Goal: Information Seeking & Learning: Find contact information

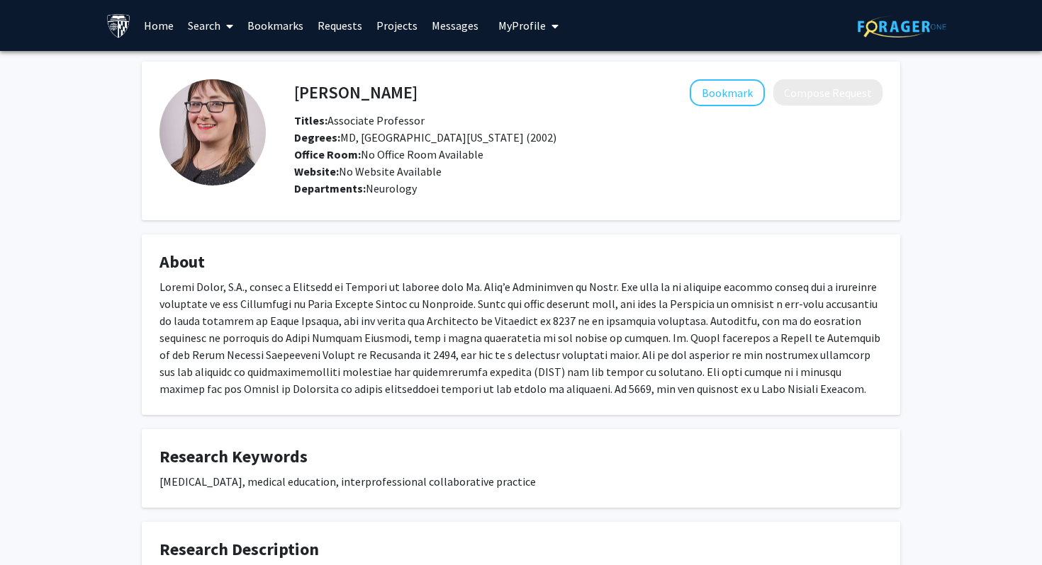
click at [331, 97] on h4 "[PERSON_NAME]" at bounding box center [355, 92] width 123 height 26
drag, startPoint x: 296, startPoint y: 91, endPoint x: 429, endPoint y: 87, distance: 133.3
click at [429, 89] on div "[PERSON_NAME] Bookmark Compose Request" at bounding box center [587, 92] width 609 height 27
copy h4 "[PERSON_NAME]"
click at [217, 23] on link "Search" at bounding box center [211, 26] width 60 height 50
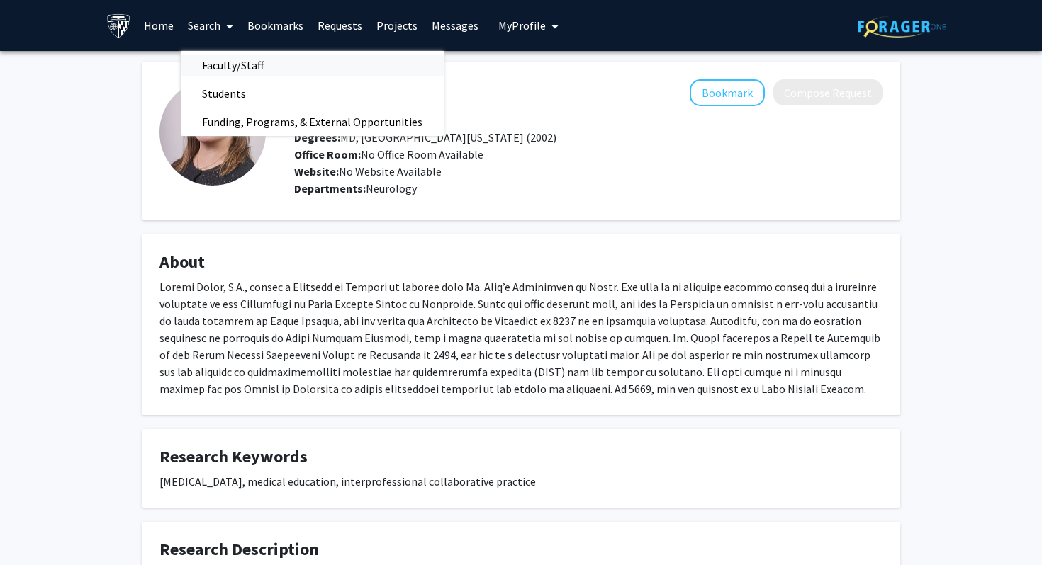
click at [243, 72] on span "Faculty/Staff" at bounding box center [233, 65] width 104 height 28
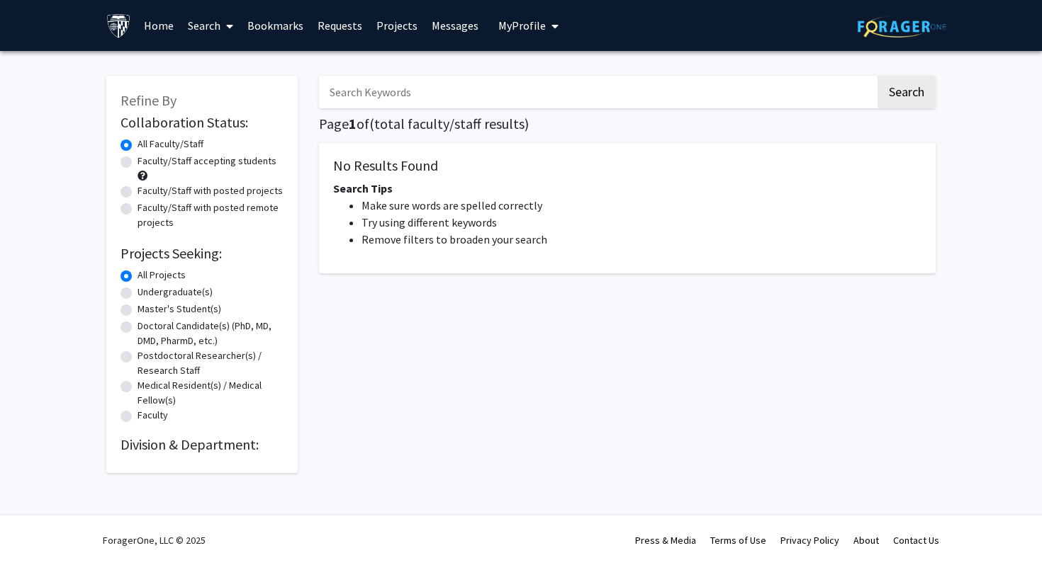
click at [347, 84] on input "Search Keywords" at bounding box center [597, 92] width 556 height 33
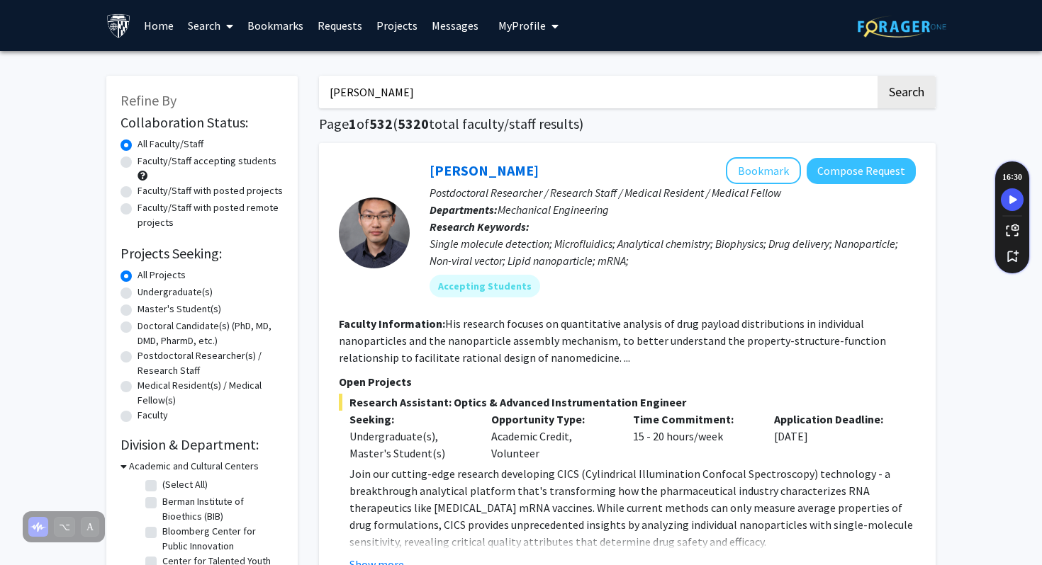
type input "[PERSON_NAME]"
click at [877, 76] on button "Search" at bounding box center [906, 92] width 58 height 33
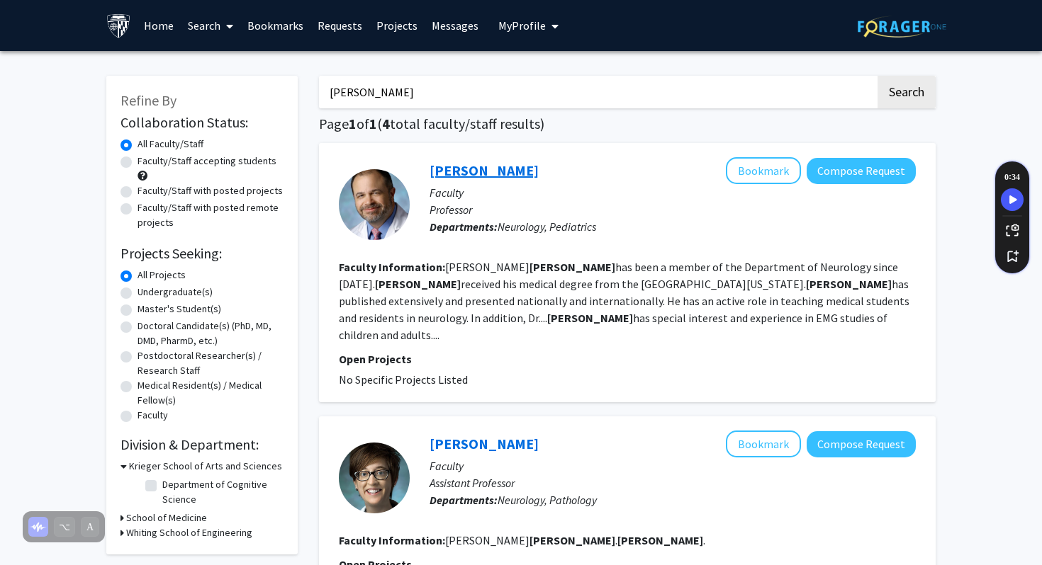
click at [441, 170] on link "[PERSON_NAME]" at bounding box center [483, 171] width 109 height 18
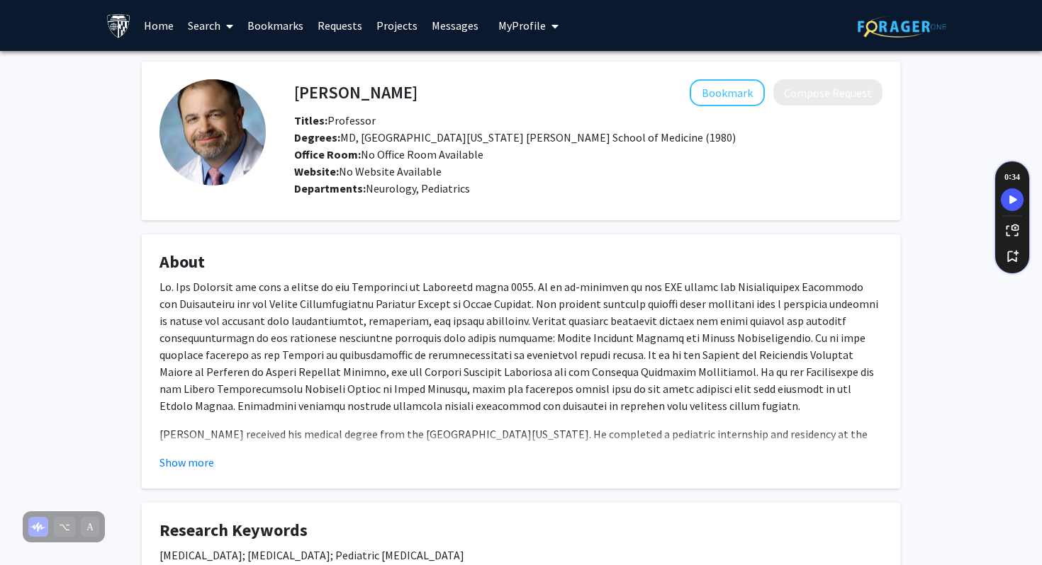
click at [203, 27] on link "Search" at bounding box center [211, 26] width 60 height 50
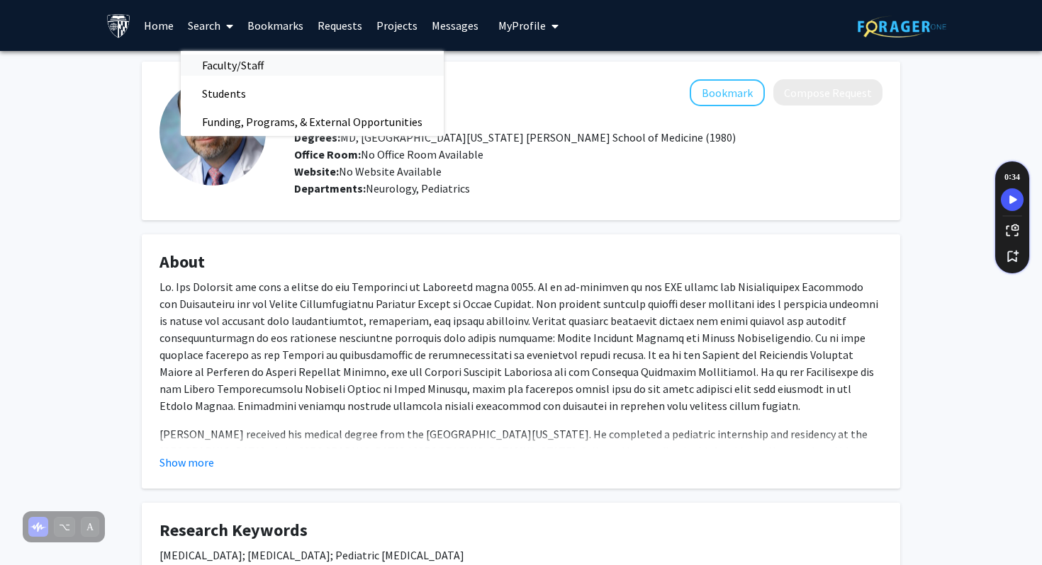
click at [251, 64] on span "Faculty/Staff" at bounding box center [233, 65] width 104 height 28
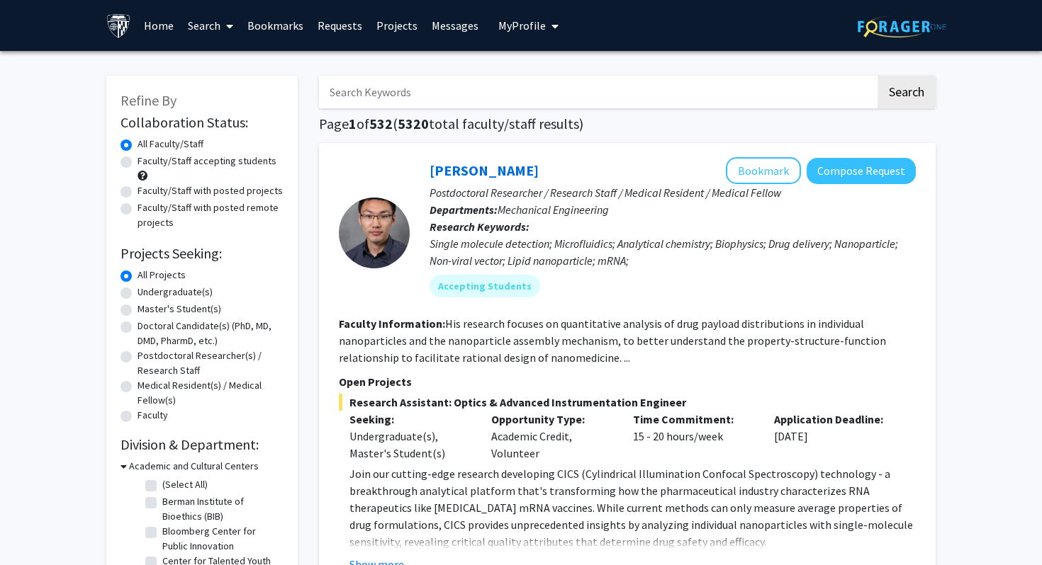
click at [426, 92] on input "Search Keywords" at bounding box center [597, 92] width 556 height 33
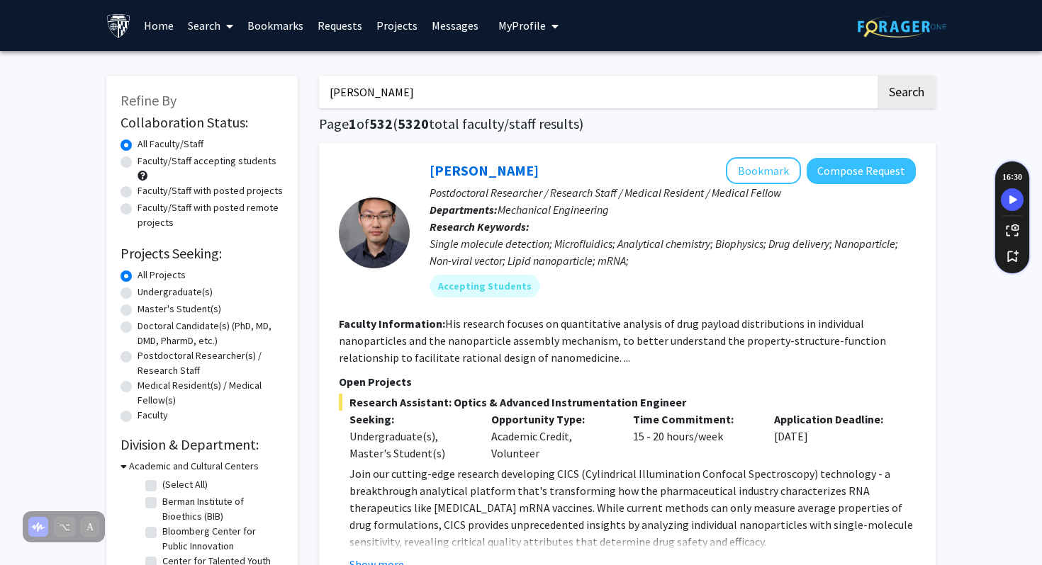
type input "[PERSON_NAME]"
click at [877, 76] on button "Search" at bounding box center [906, 92] width 58 height 33
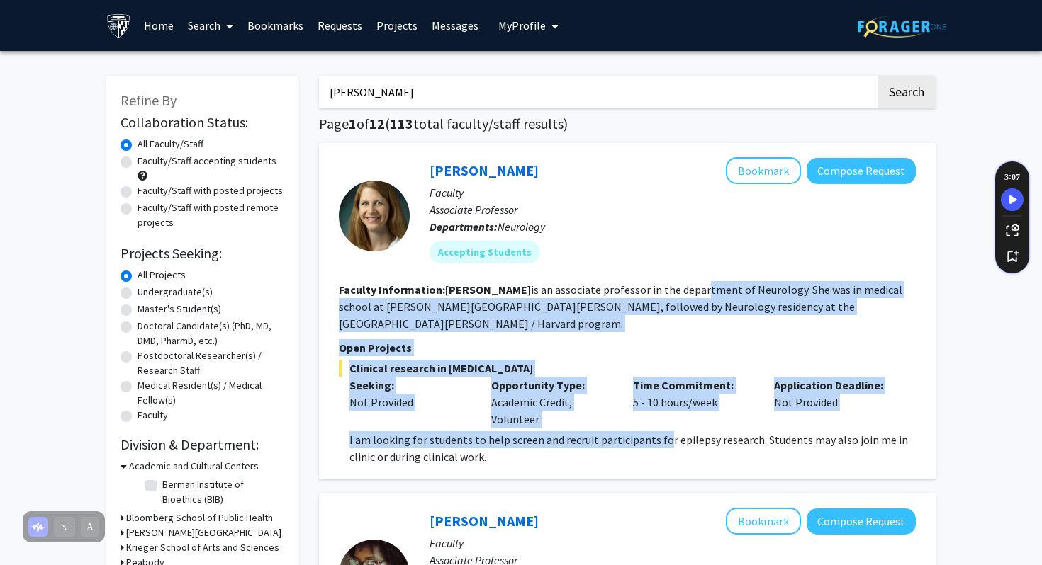
drag, startPoint x: 658, startPoint y: 290, endPoint x: 662, endPoint y: 415, distance: 124.8
click at [660, 416] on fg-search-faculty "[PERSON_NAME] Bookmark Compose Request Faculty Associate Professor Departments:…" at bounding box center [627, 311] width 577 height 308
click at [662, 432] on p "I am looking for students to help screen and recruit participants for epilepsy …" at bounding box center [632, 449] width 566 height 34
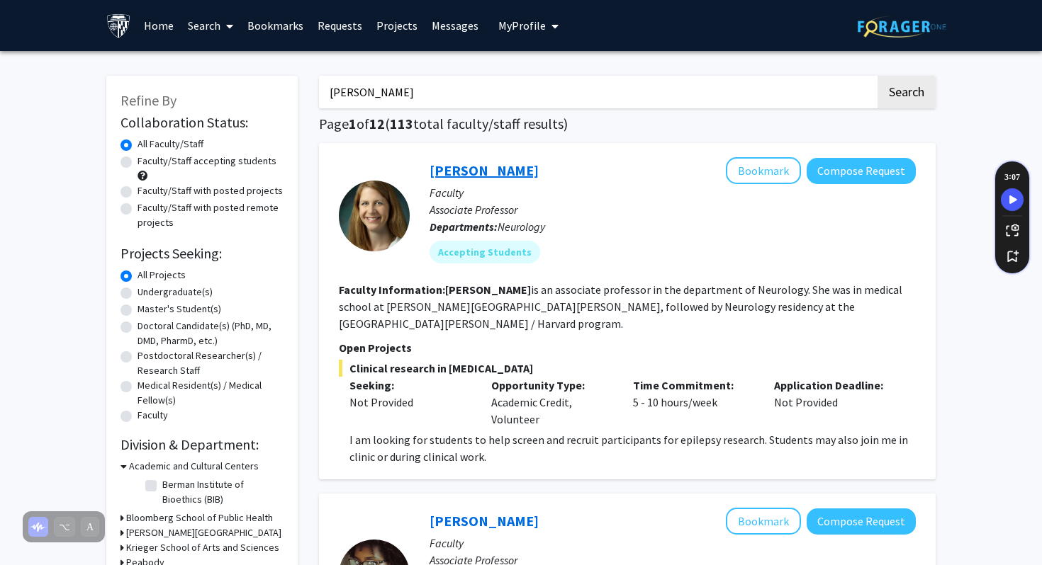
click at [504, 167] on link "[PERSON_NAME]" at bounding box center [483, 171] width 109 height 18
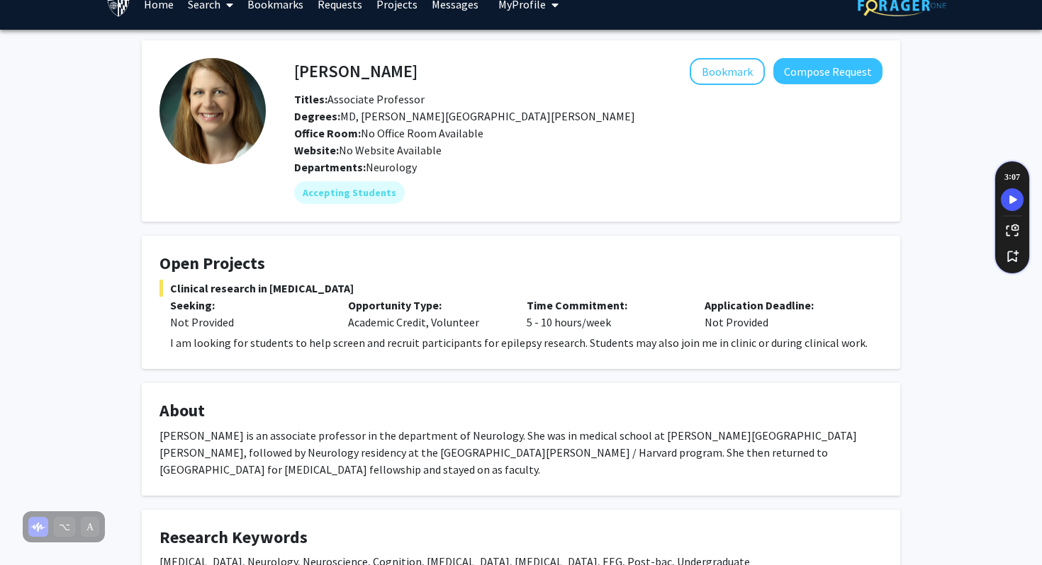
scroll to position [23, 0]
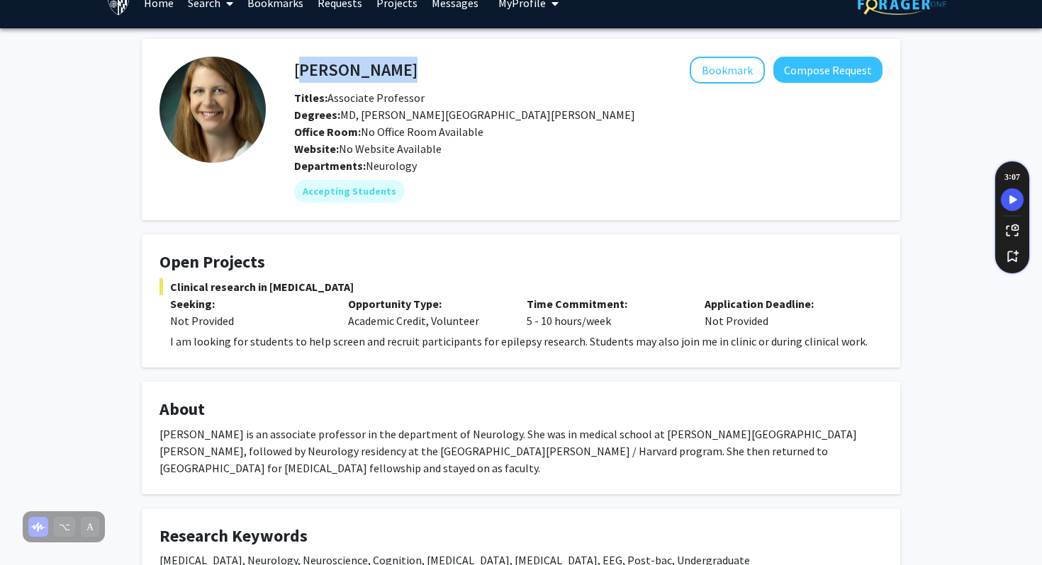
drag, startPoint x: 406, startPoint y: 77, endPoint x: 296, endPoint y: 71, distance: 110.0
click at [296, 71] on div "[PERSON_NAME] Bookmark Compose Request" at bounding box center [587, 70] width 609 height 27
copy h4 "[PERSON_NAME]"
